Goal: Communication & Community: Connect with others

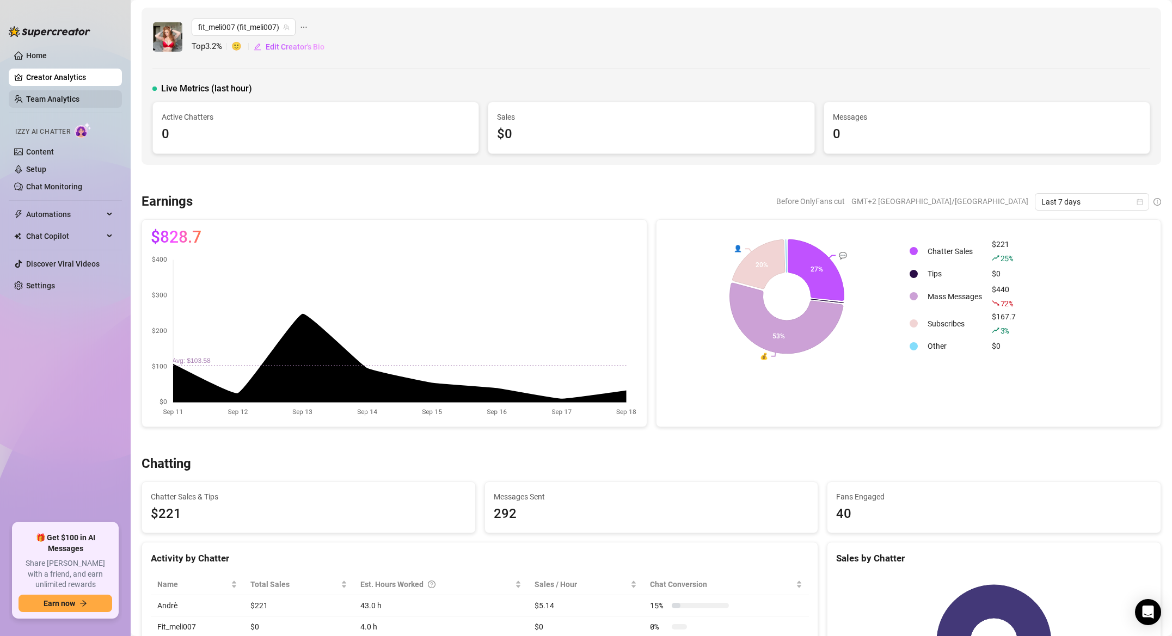
click at [75, 97] on link "Team Analytics" at bounding box center [52, 99] width 53 height 9
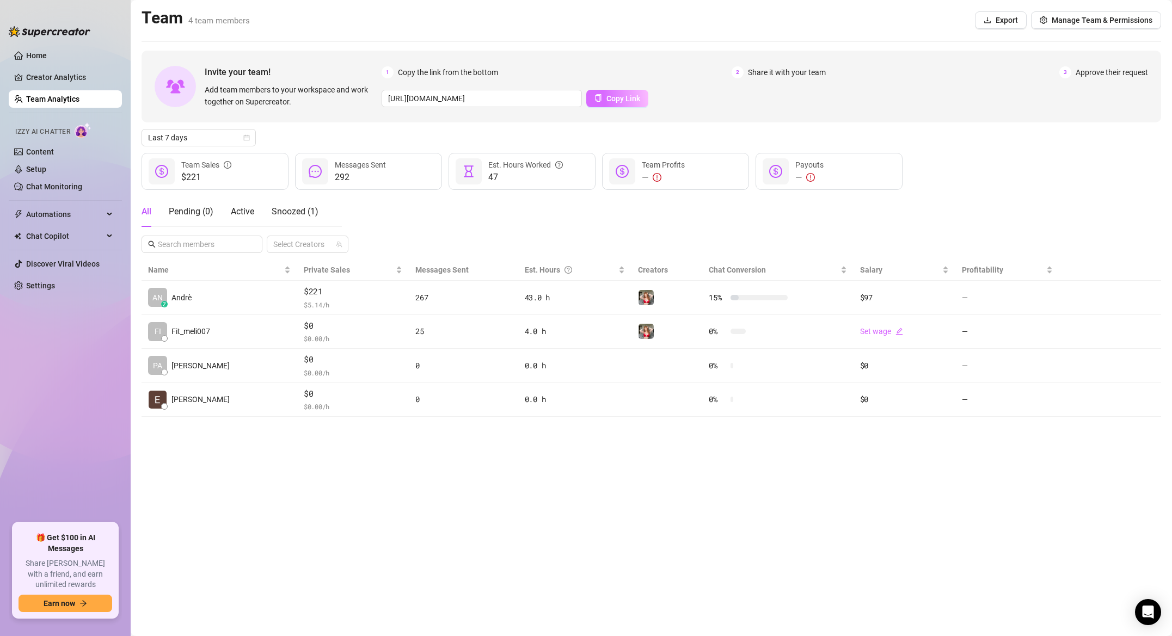
click at [639, 103] on button "Copy Link" at bounding box center [617, 98] width 62 height 17
